Goal: Task Accomplishment & Management: Manage account settings

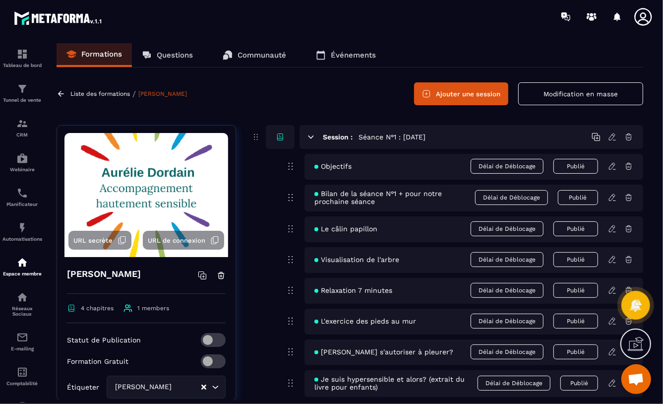
scroll to position [553, 0]
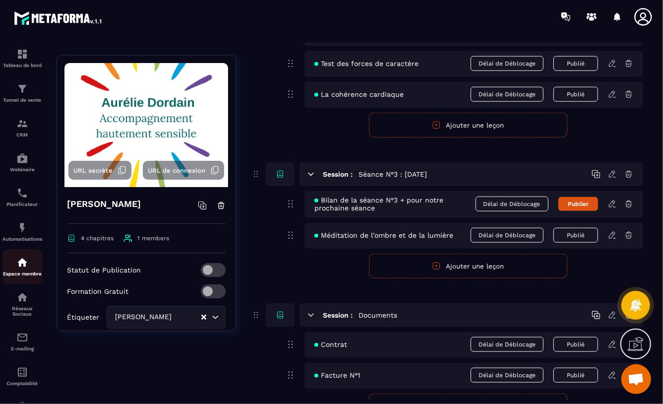
click at [20, 265] on img at bounding box center [22, 263] width 12 height 12
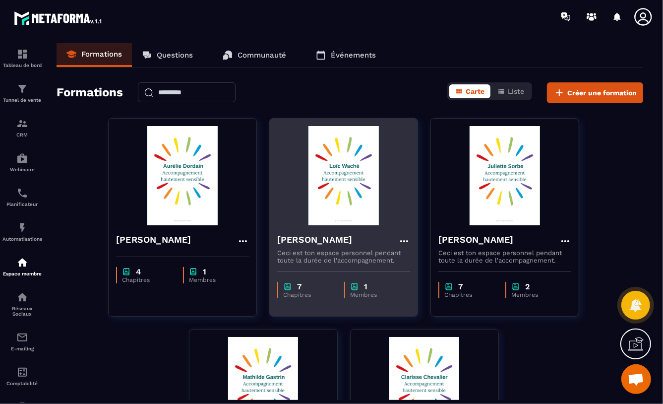
click at [329, 199] on img at bounding box center [343, 175] width 133 height 99
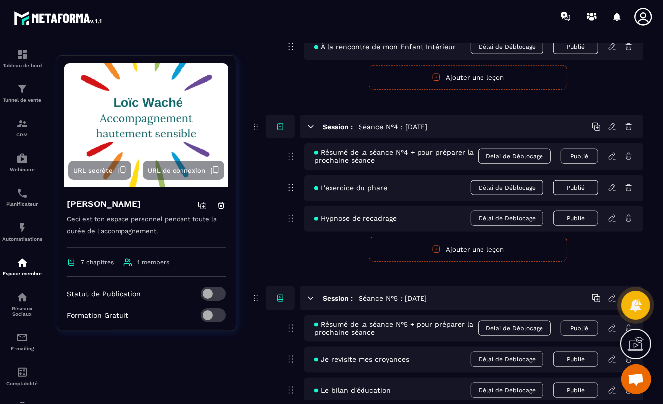
scroll to position [1088, 0]
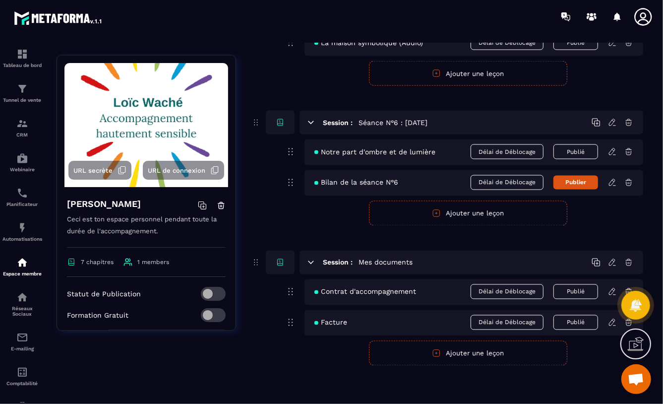
click at [384, 216] on button "Ajouter une leçon" at bounding box center [468, 213] width 198 height 25
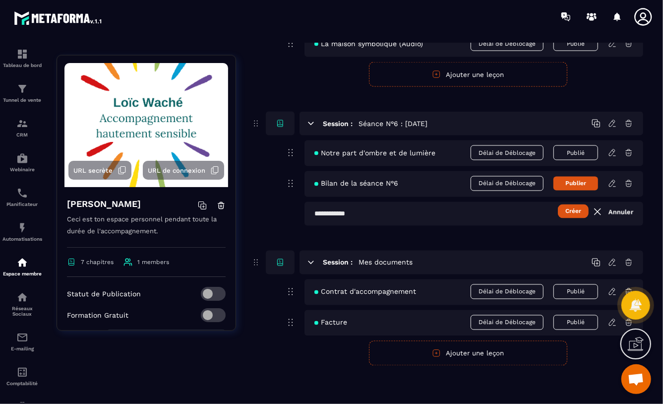
click at [315, 214] on input "text" at bounding box center [474, 214] width 339 height 24
type input "**********"
click at [576, 208] on button "Créer" at bounding box center [573, 211] width 31 height 14
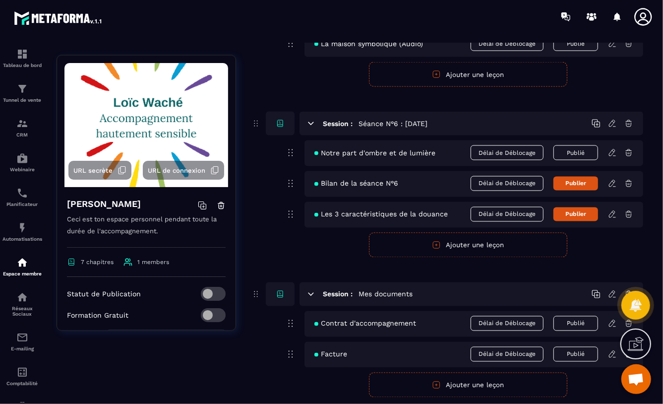
click at [612, 213] on icon at bounding box center [612, 214] width 9 height 9
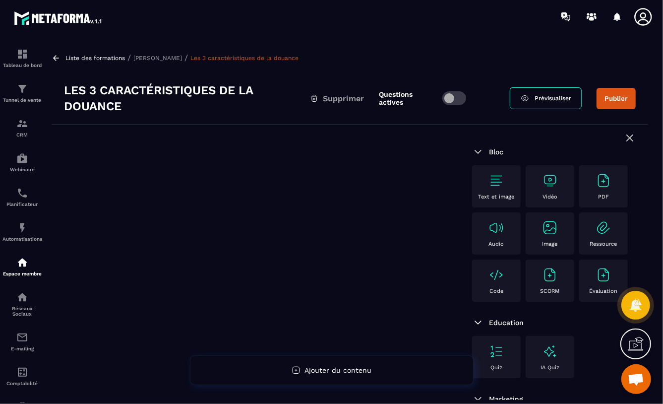
click at [542, 236] on img at bounding box center [550, 228] width 16 height 16
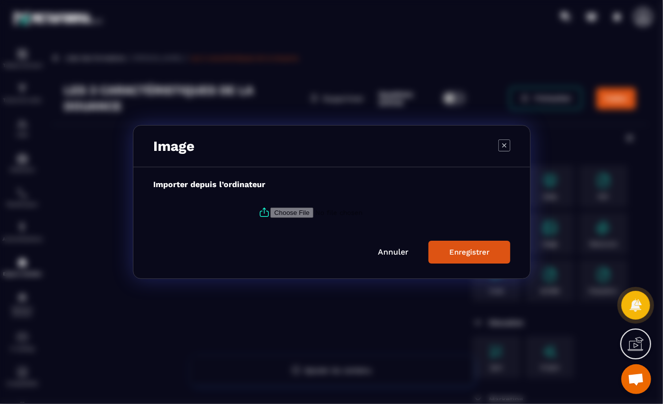
click at [275, 214] on input "Modal window" at bounding box center [337, 212] width 135 height 10
type input "**********"
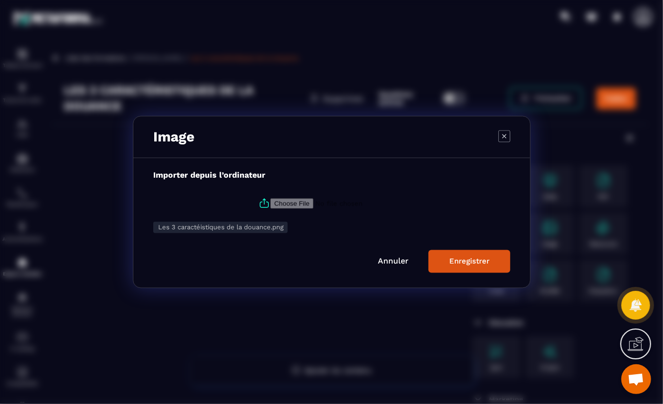
drag, startPoint x: 478, startPoint y: 262, endPoint x: 538, endPoint y: 268, distance: 59.9
click at [478, 262] on div "Enregistrer" at bounding box center [470, 261] width 40 height 9
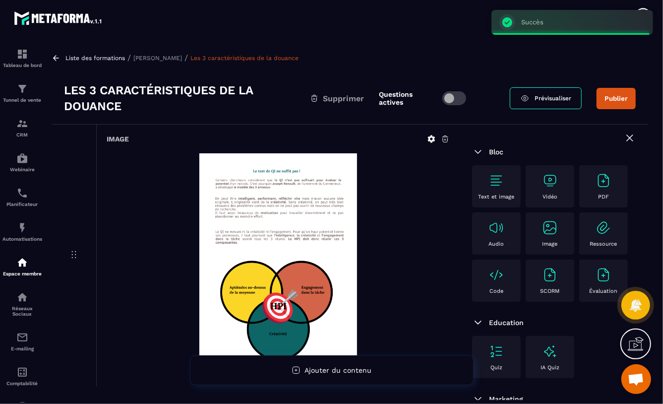
click at [458, 97] on span at bounding box center [455, 98] width 24 height 14
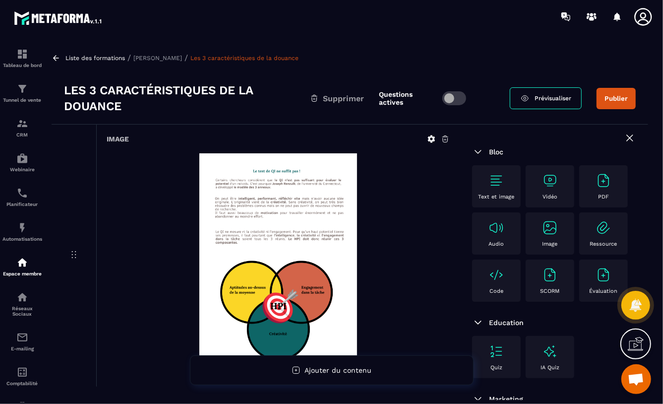
click at [615, 96] on button "Publier" at bounding box center [616, 98] width 39 height 21
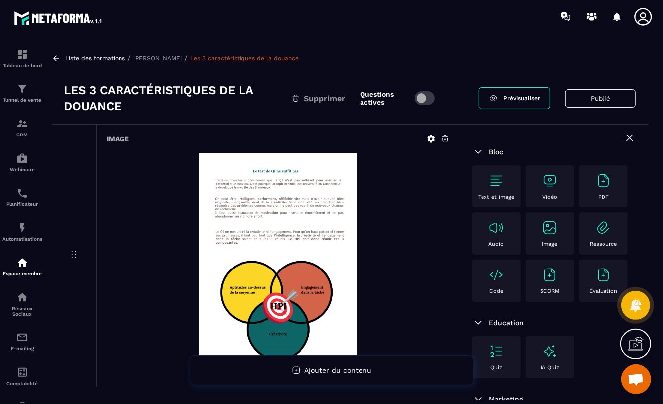
click at [157, 58] on p "[PERSON_NAME]" at bounding box center [157, 58] width 49 height 7
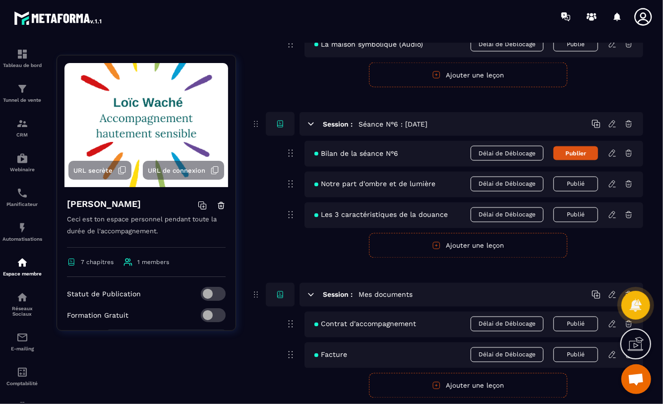
scroll to position [1087, 0]
click at [611, 153] on icon at bounding box center [612, 153] width 9 height 9
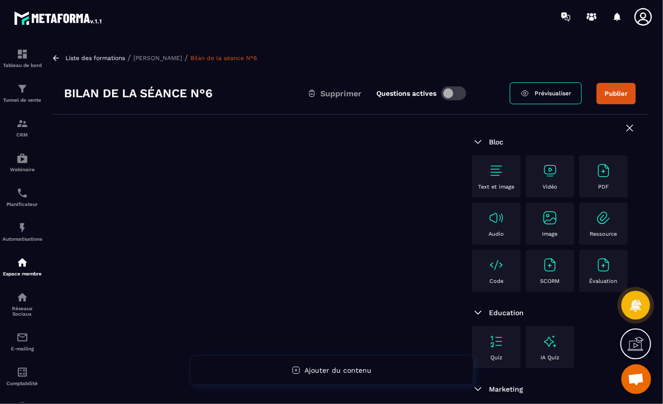
click at [596, 179] on img at bounding box center [604, 171] width 16 height 16
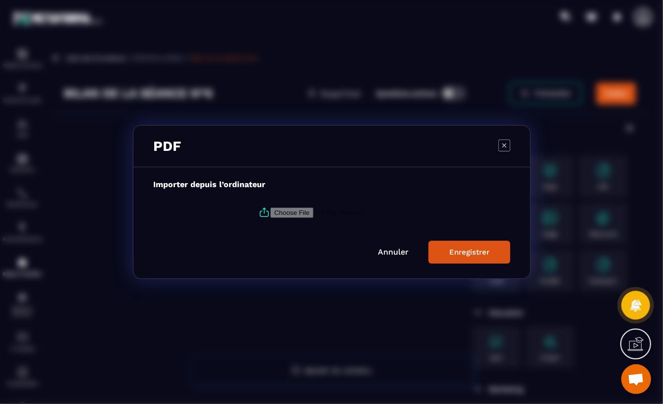
click at [304, 211] on input "Modal window" at bounding box center [337, 212] width 135 height 10
type input "**********"
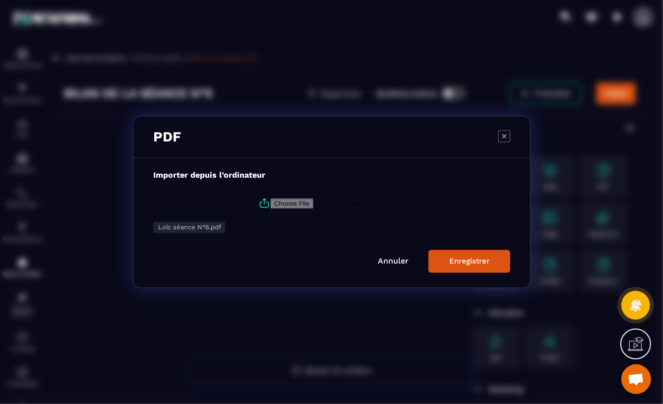
click at [476, 264] on div "Enregistrer" at bounding box center [470, 261] width 40 height 9
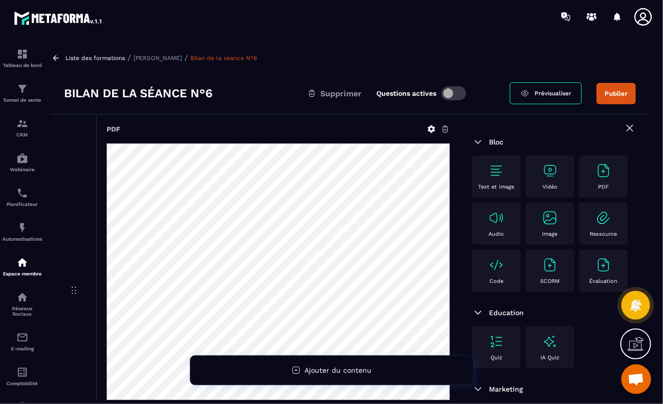
scroll to position [117, 0]
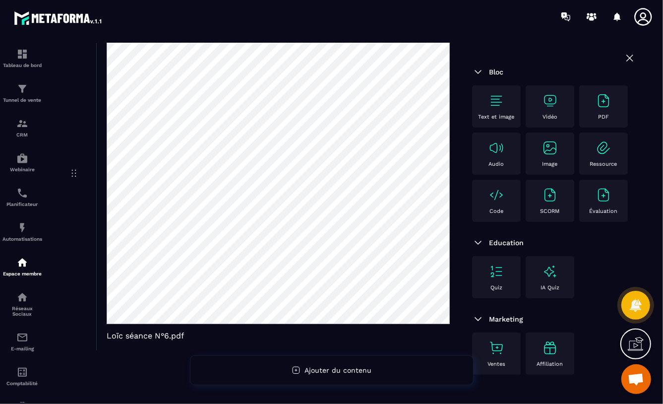
click at [624, 57] on icon at bounding box center [630, 58] width 12 height 12
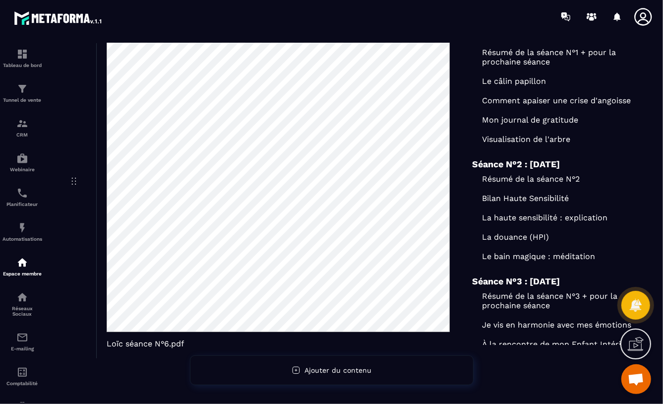
scroll to position [0, 0]
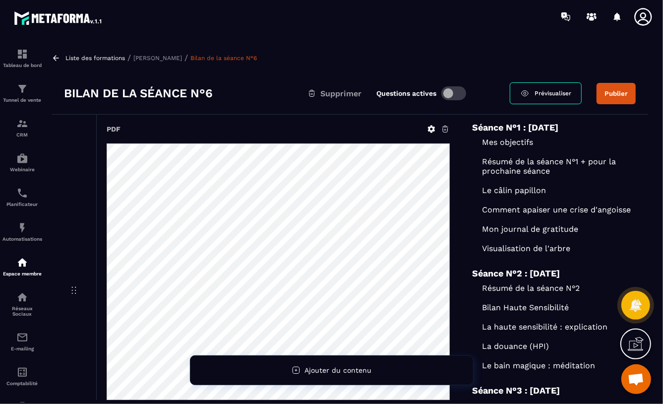
click at [456, 91] on span at bounding box center [454, 93] width 25 height 14
click at [615, 93] on button "Publier" at bounding box center [616, 93] width 39 height 21
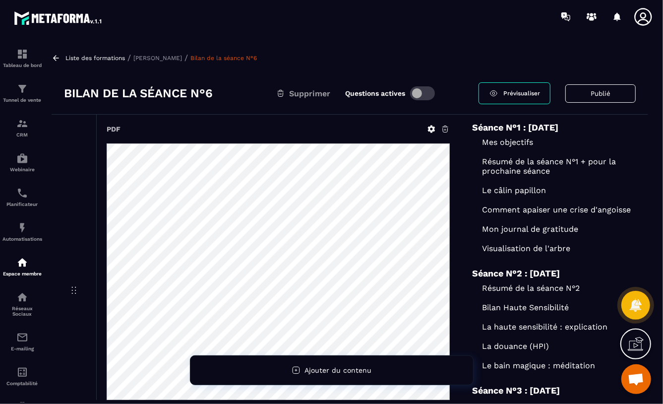
click at [158, 57] on p "[PERSON_NAME]" at bounding box center [157, 58] width 49 height 7
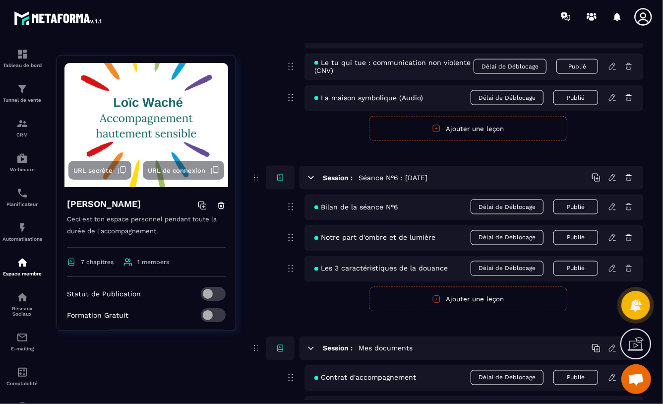
scroll to position [1043, 0]
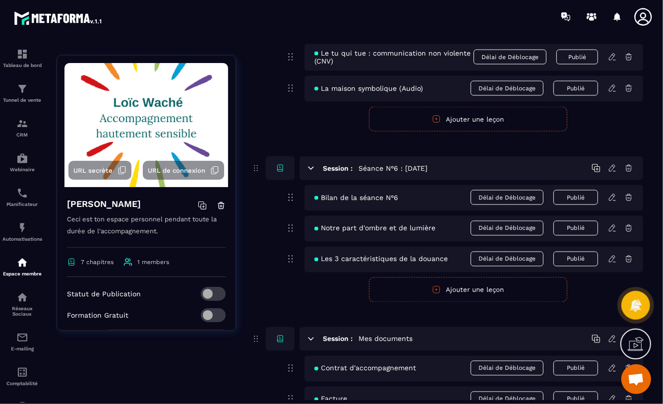
click at [374, 198] on span "Bilan de la séance N°6" at bounding box center [357, 198] width 84 height 8
click at [613, 198] on icon at bounding box center [612, 197] width 6 height 6
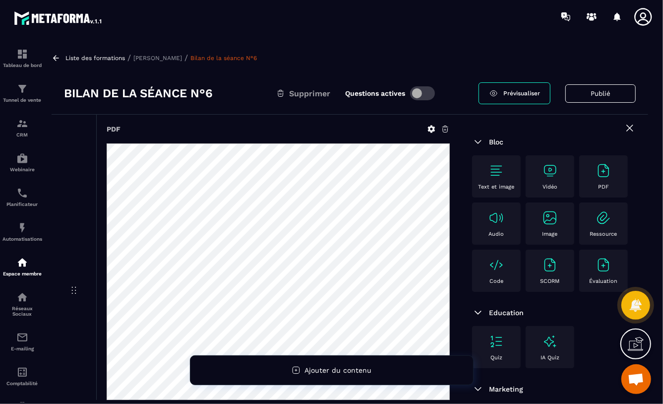
click at [213, 95] on h3 "Bilan de la séance N°6" at bounding box center [138, 93] width 149 height 16
click at [213, 94] on h3 "Bilan de la séance N°6" at bounding box center [138, 93] width 149 height 16
click at [305, 92] on span "Supprimer" at bounding box center [309, 93] width 41 height 9
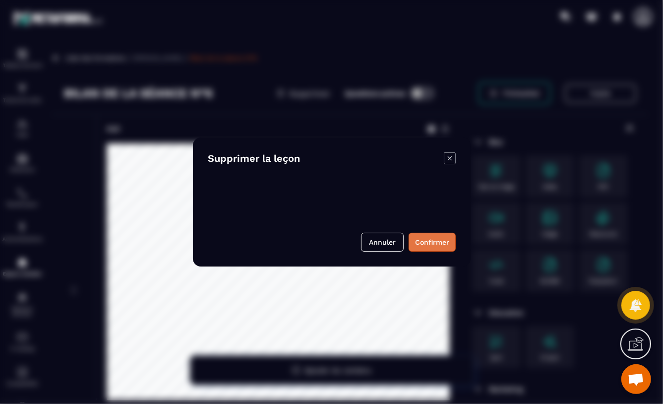
click at [424, 243] on button "Confirmer" at bounding box center [432, 242] width 47 height 19
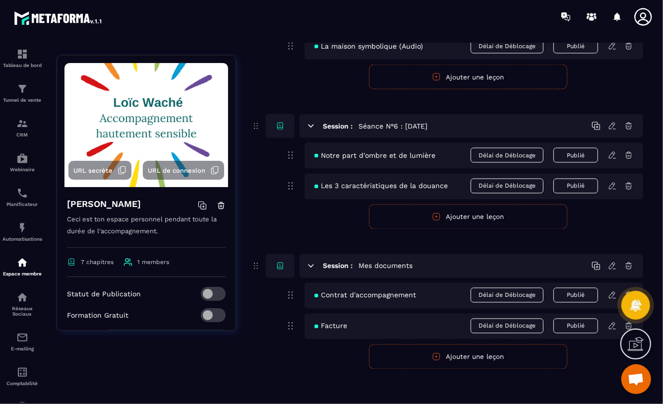
scroll to position [1084, 0]
click at [465, 218] on button "Ajouter une leçon" at bounding box center [468, 217] width 198 height 25
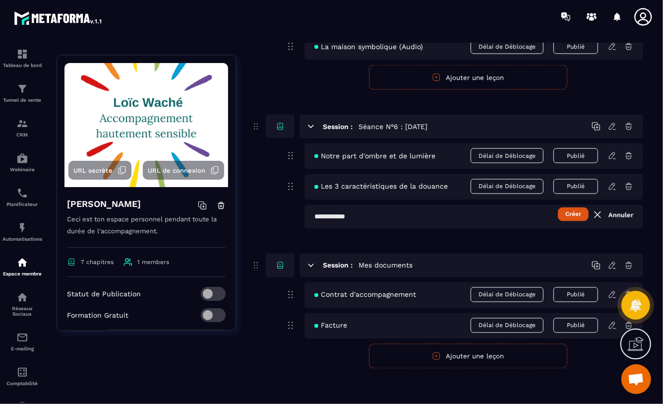
click at [315, 216] on input "text" at bounding box center [474, 217] width 339 height 24
type input "*"
click at [452, 218] on input "**********" at bounding box center [474, 217] width 339 height 24
type input "**********"
click at [574, 212] on button "Créer" at bounding box center [573, 214] width 31 height 14
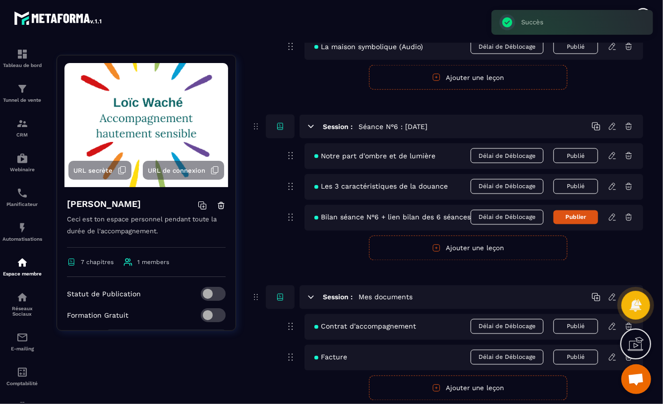
click at [609, 217] on icon at bounding box center [612, 217] width 9 height 9
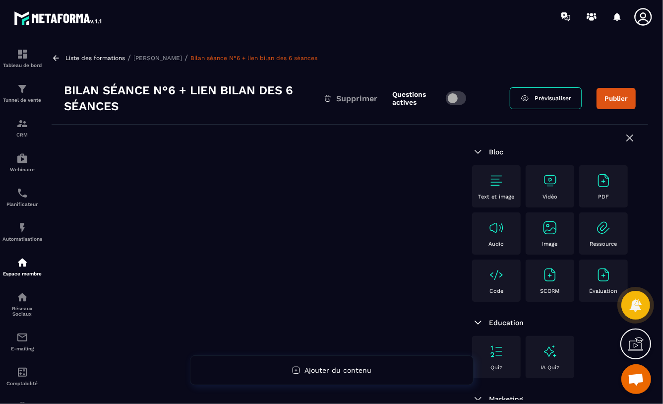
click at [596, 189] on img at bounding box center [604, 181] width 16 height 16
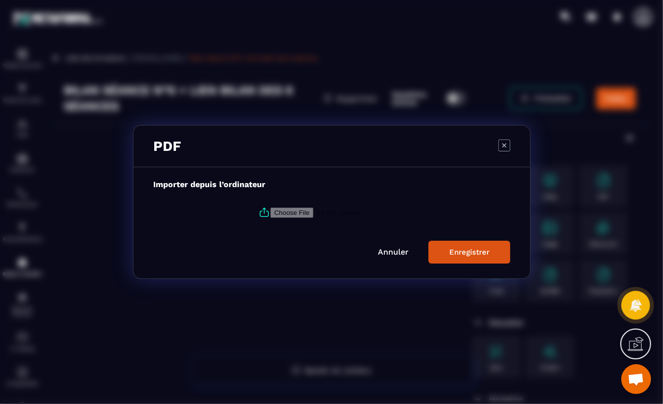
click at [294, 211] on input "Modal window" at bounding box center [337, 212] width 135 height 10
type input "**********"
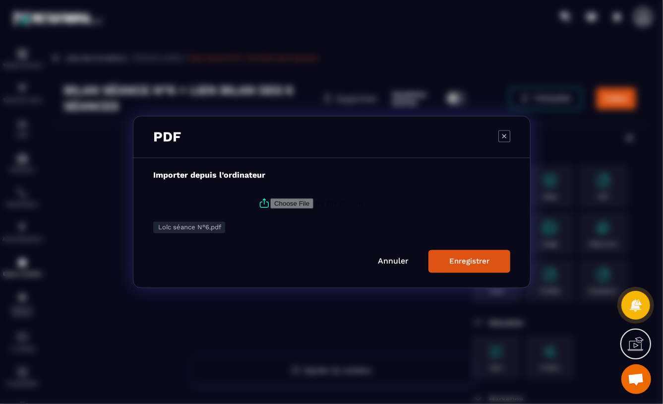
drag, startPoint x: 466, startPoint y: 263, endPoint x: 474, endPoint y: 265, distance: 8.3
click at [466, 263] on div "Enregistrer" at bounding box center [470, 261] width 40 height 9
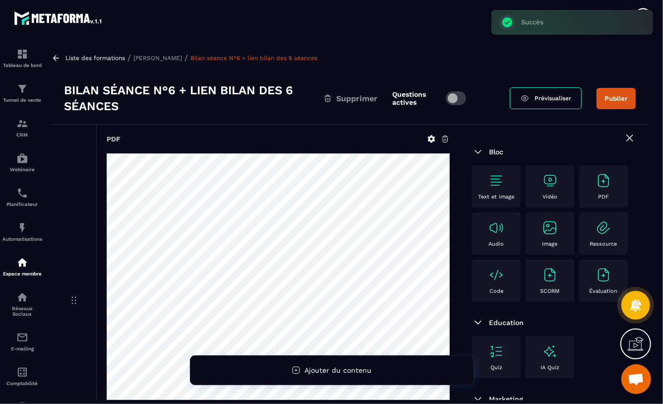
click at [462, 97] on span at bounding box center [456, 98] width 20 height 14
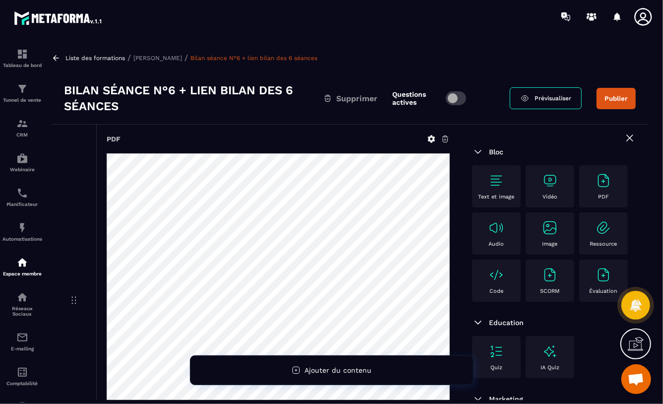
click at [614, 99] on button "Publier" at bounding box center [616, 98] width 39 height 21
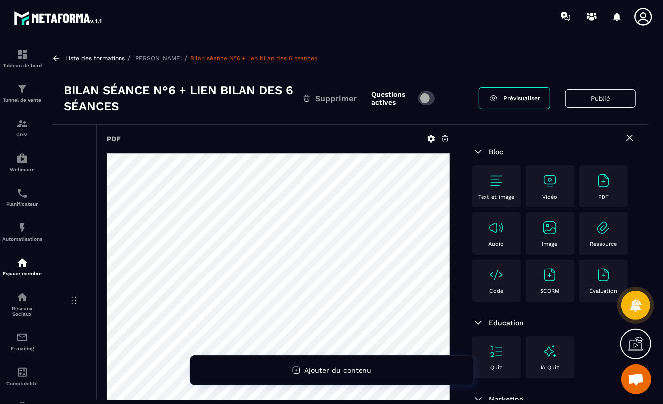
click at [145, 58] on p "[PERSON_NAME]" at bounding box center [157, 58] width 49 height 7
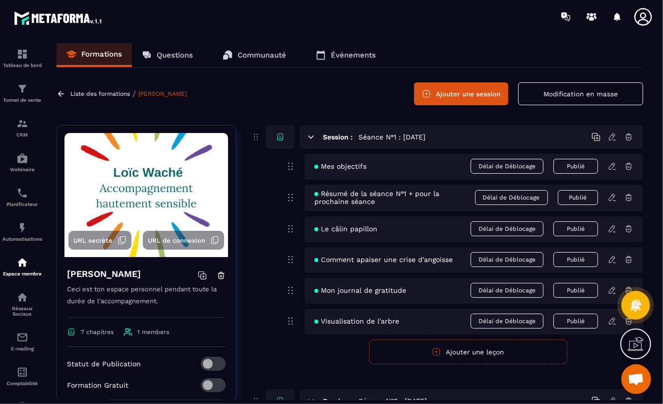
click at [99, 92] on p "Liste des formations" at bounding box center [100, 93] width 60 height 7
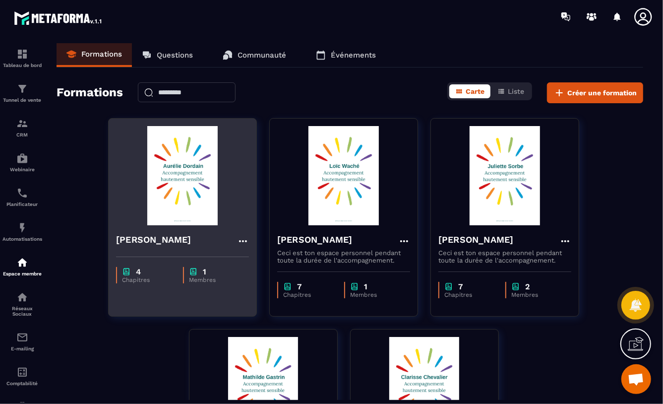
click at [173, 185] on img at bounding box center [182, 175] width 133 height 99
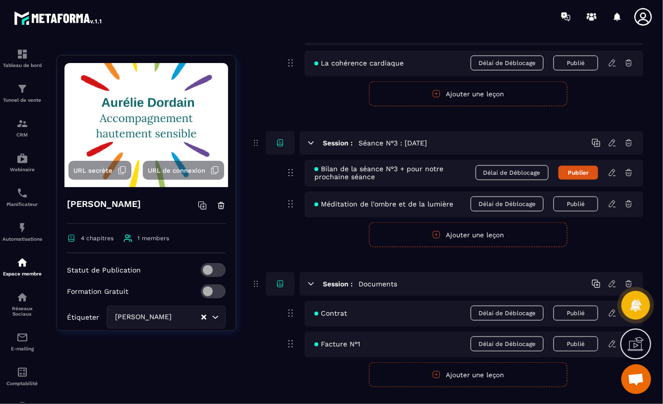
scroll to position [584, 0]
click at [613, 171] on icon at bounding box center [612, 173] width 9 height 9
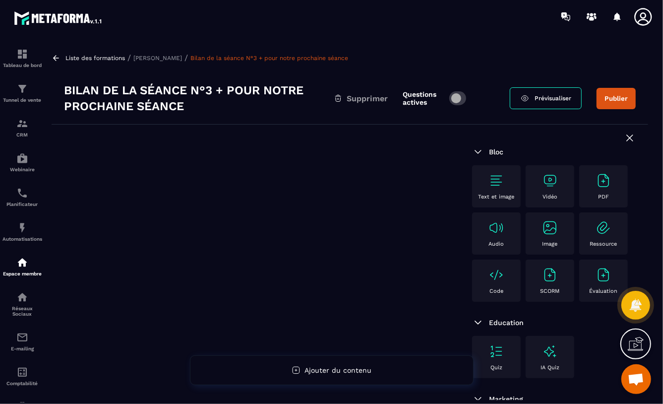
click at [596, 189] on img at bounding box center [604, 181] width 16 height 16
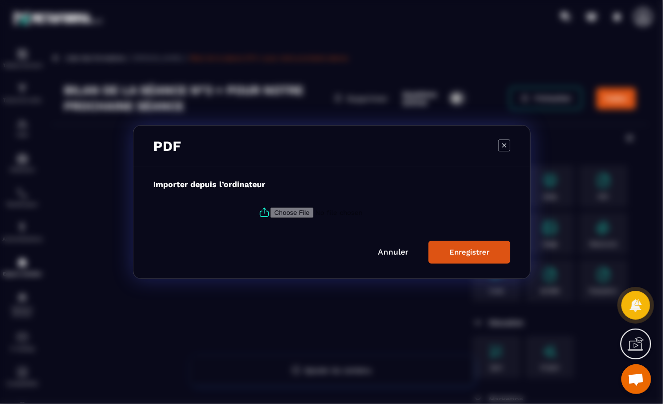
click at [314, 212] on input "Modal window" at bounding box center [337, 212] width 135 height 10
type input "**********"
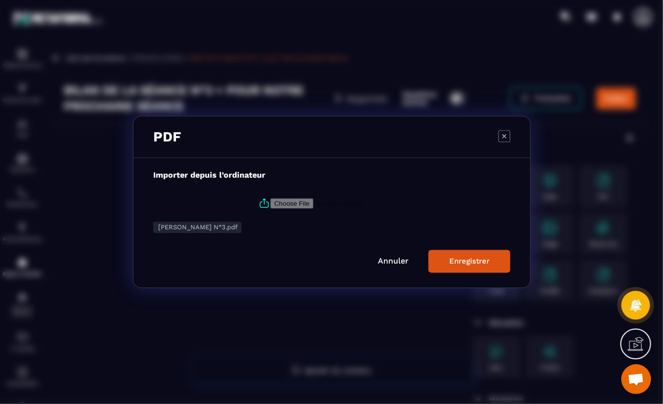
click at [464, 263] on div "Enregistrer" at bounding box center [470, 261] width 40 height 9
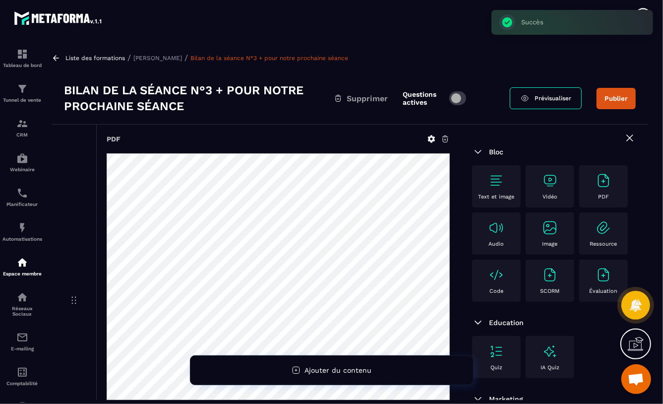
click at [464, 97] on span at bounding box center [458, 98] width 17 height 14
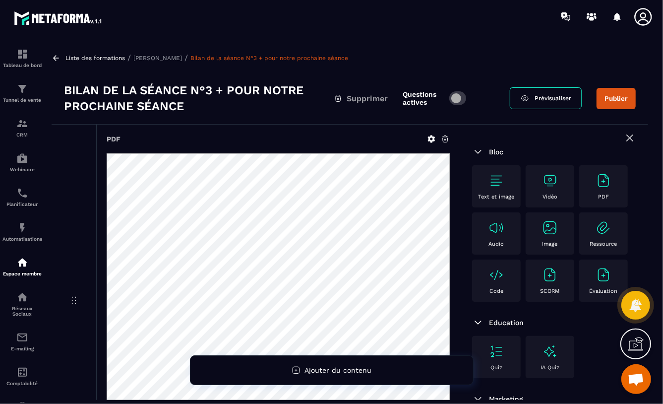
click at [615, 96] on button "Publier" at bounding box center [616, 98] width 39 height 21
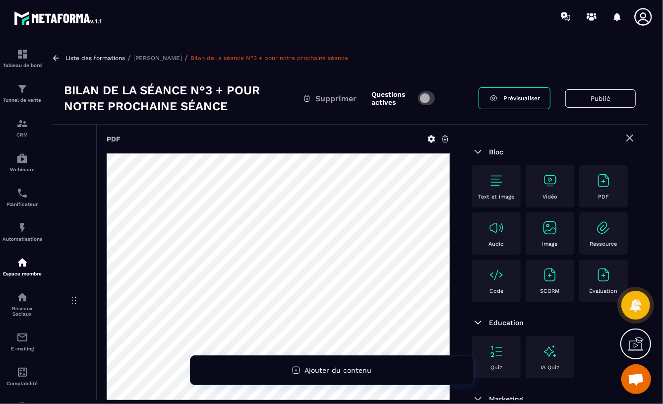
click at [148, 57] on p "[PERSON_NAME]" at bounding box center [157, 58] width 49 height 7
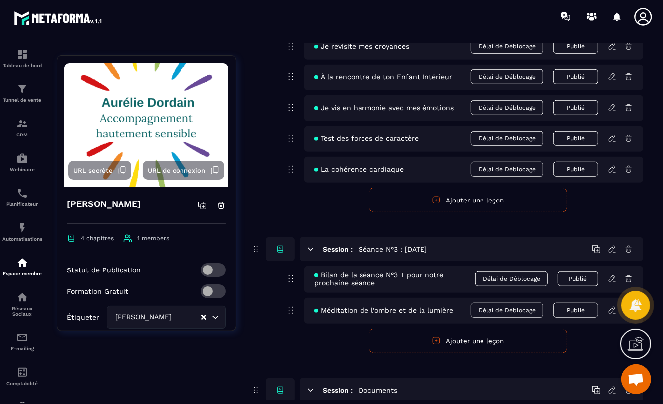
scroll to position [606, 0]
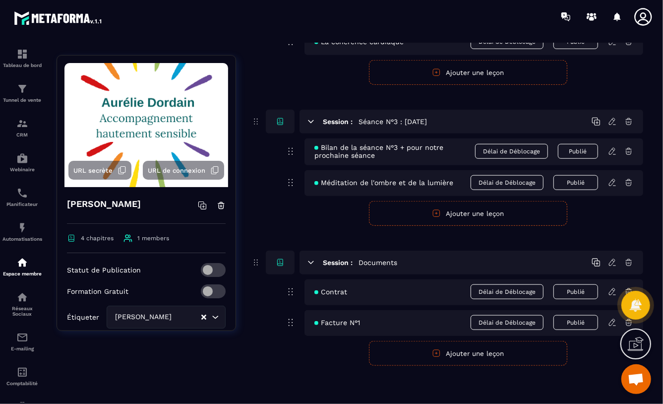
click at [462, 352] on button "Ajouter une leçon" at bounding box center [468, 353] width 198 height 25
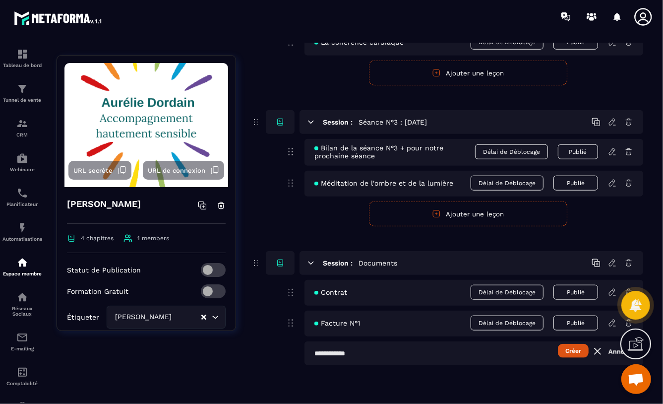
click at [315, 353] on input "text" at bounding box center [474, 353] width 339 height 24
type input "**********"
click at [566, 357] on button "Créer" at bounding box center [573, 351] width 31 height 14
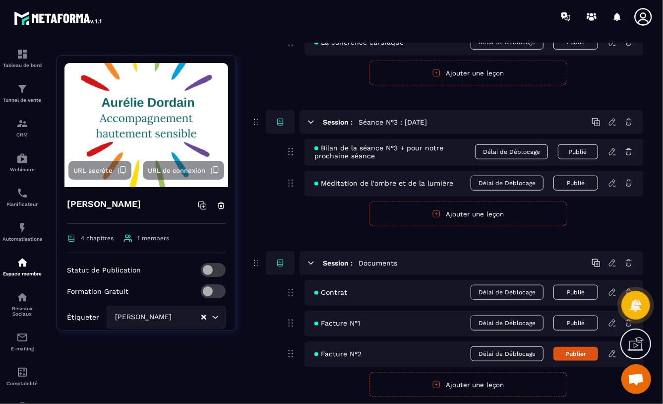
click at [613, 352] on icon at bounding box center [613, 352] width 2 height 1
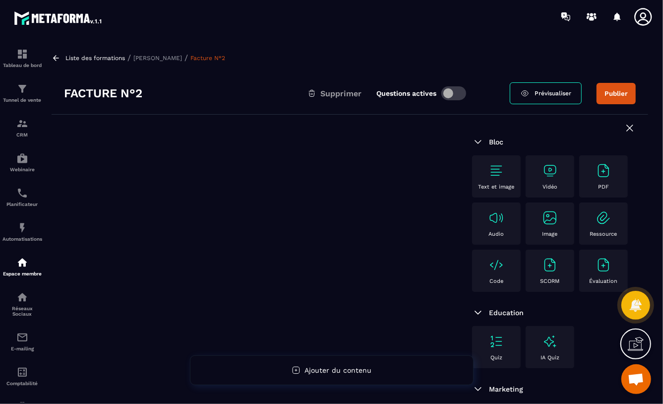
click at [542, 226] on img at bounding box center [550, 218] width 16 height 16
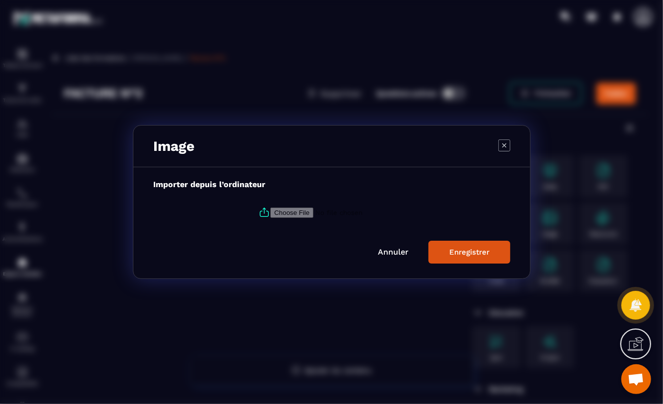
click at [305, 211] on input "Modal window" at bounding box center [337, 212] width 135 height 10
type input "**********"
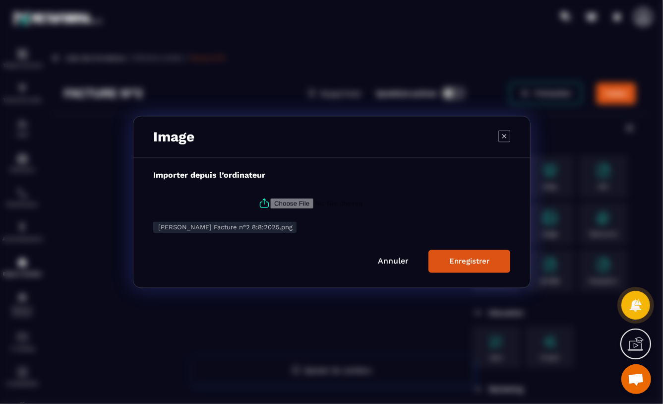
click at [460, 260] on div "Enregistrer" at bounding box center [470, 261] width 40 height 9
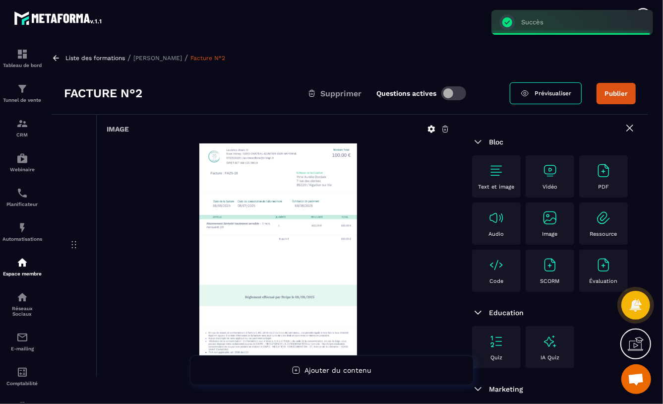
drag, startPoint x: 454, startPoint y: 93, endPoint x: 434, endPoint y: 111, distance: 26.7
click at [454, 93] on span at bounding box center [454, 93] width 25 height 14
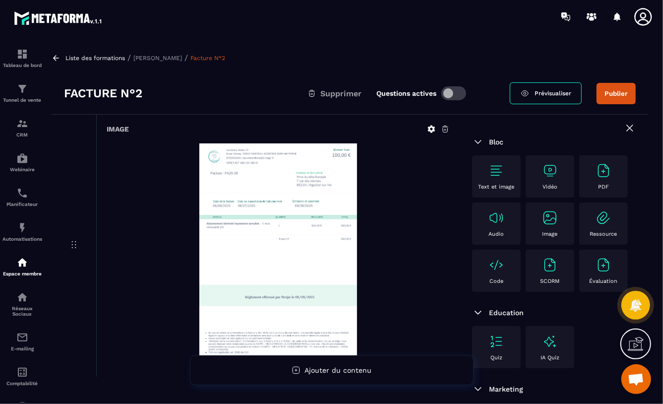
click at [615, 94] on button "Publier" at bounding box center [616, 93] width 39 height 21
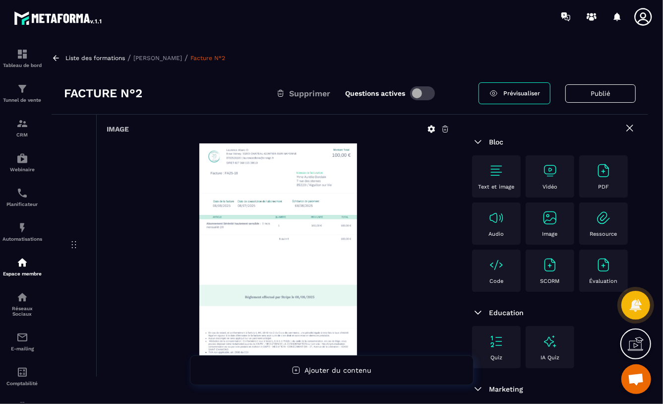
click at [157, 58] on p "[PERSON_NAME]" at bounding box center [157, 58] width 49 height 7
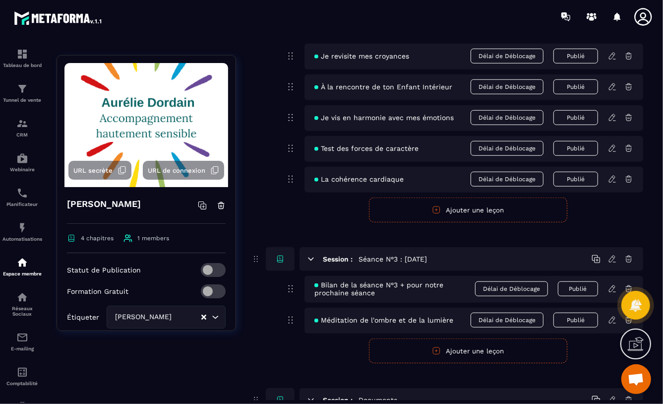
scroll to position [637, 0]
